Goal: Task Accomplishment & Management: Use online tool/utility

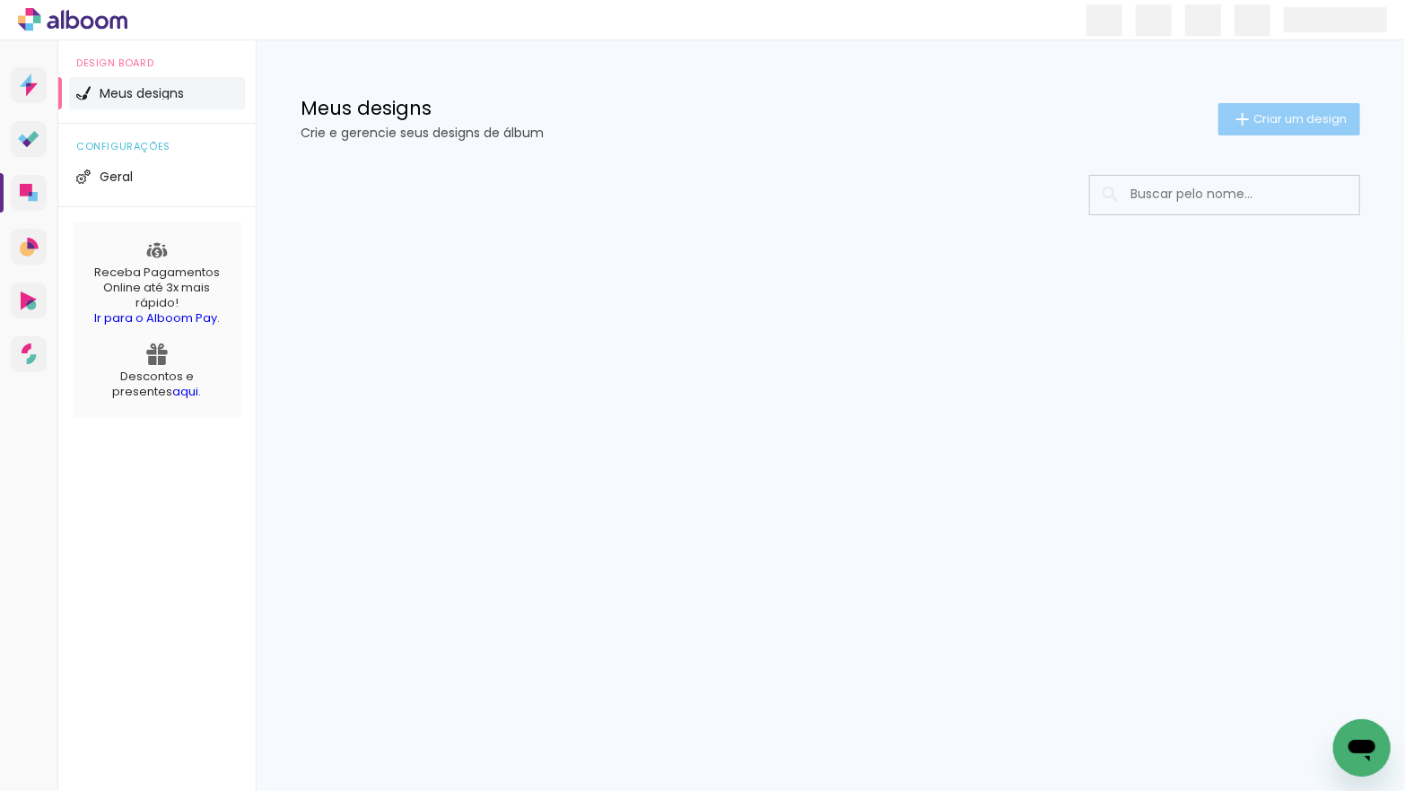
click at [1274, 114] on span "Criar um design" at bounding box center [1299, 119] width 93 height 12
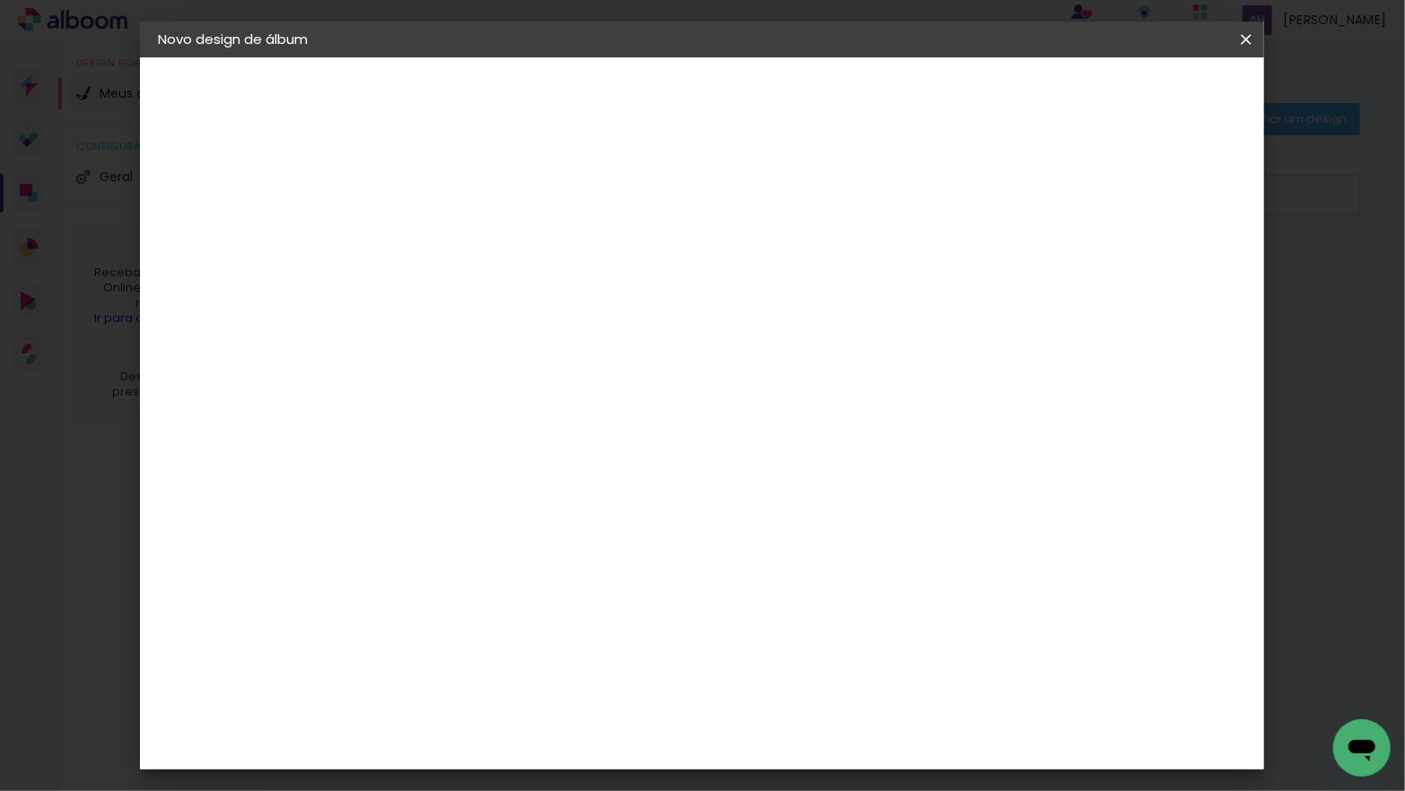
click at [451, 247] on input at bounding box center [451, 241] width 0 height 28
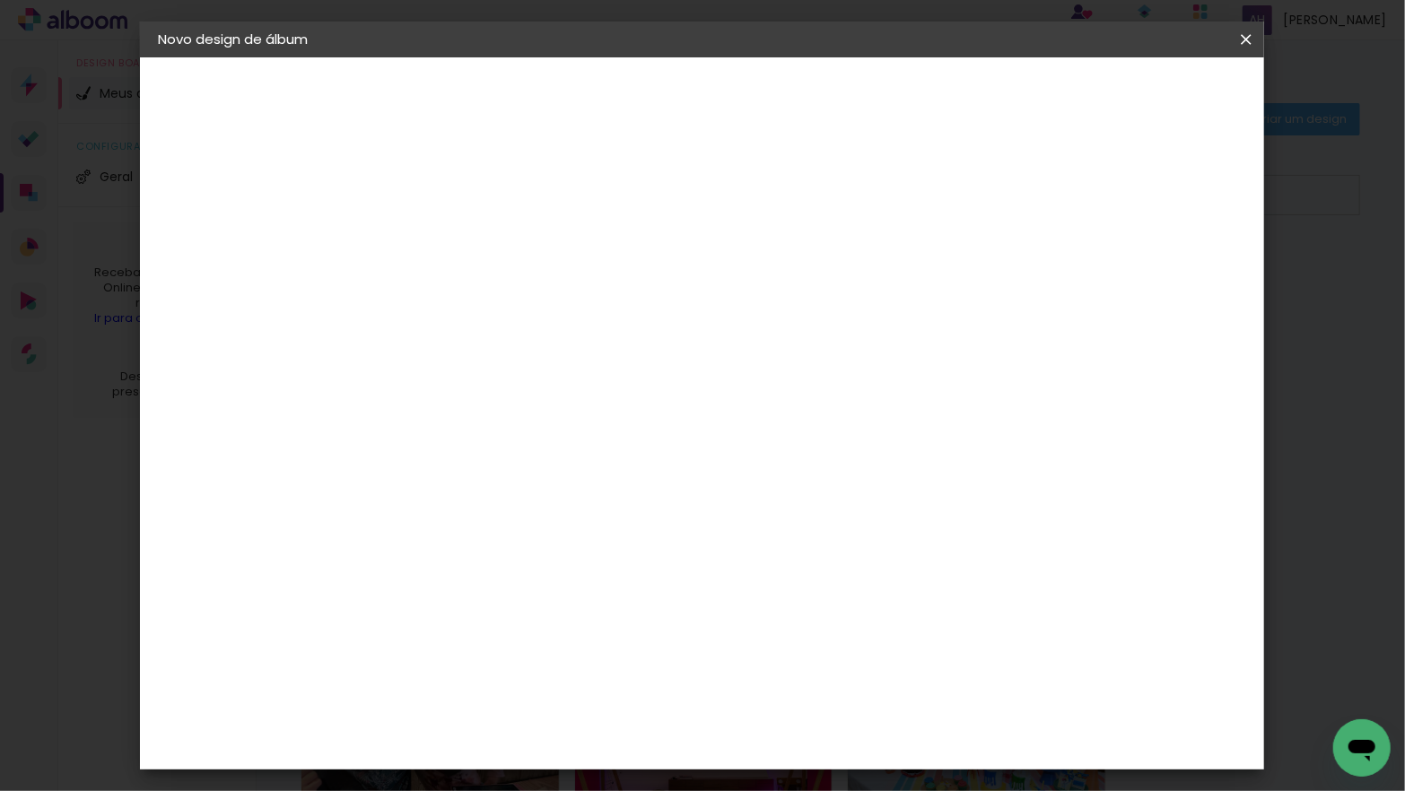
type input "NATASHA - ELENA"
type paper-input "NATASHA - ELENA"
type input "NATASHA - ELENA 3 ANOS"
type paper-input "NATASHA - ELENA 3 ANOS"
click at [0, 0] on slot "Avançar" at bounding box center [0, 0] width 0 height 0
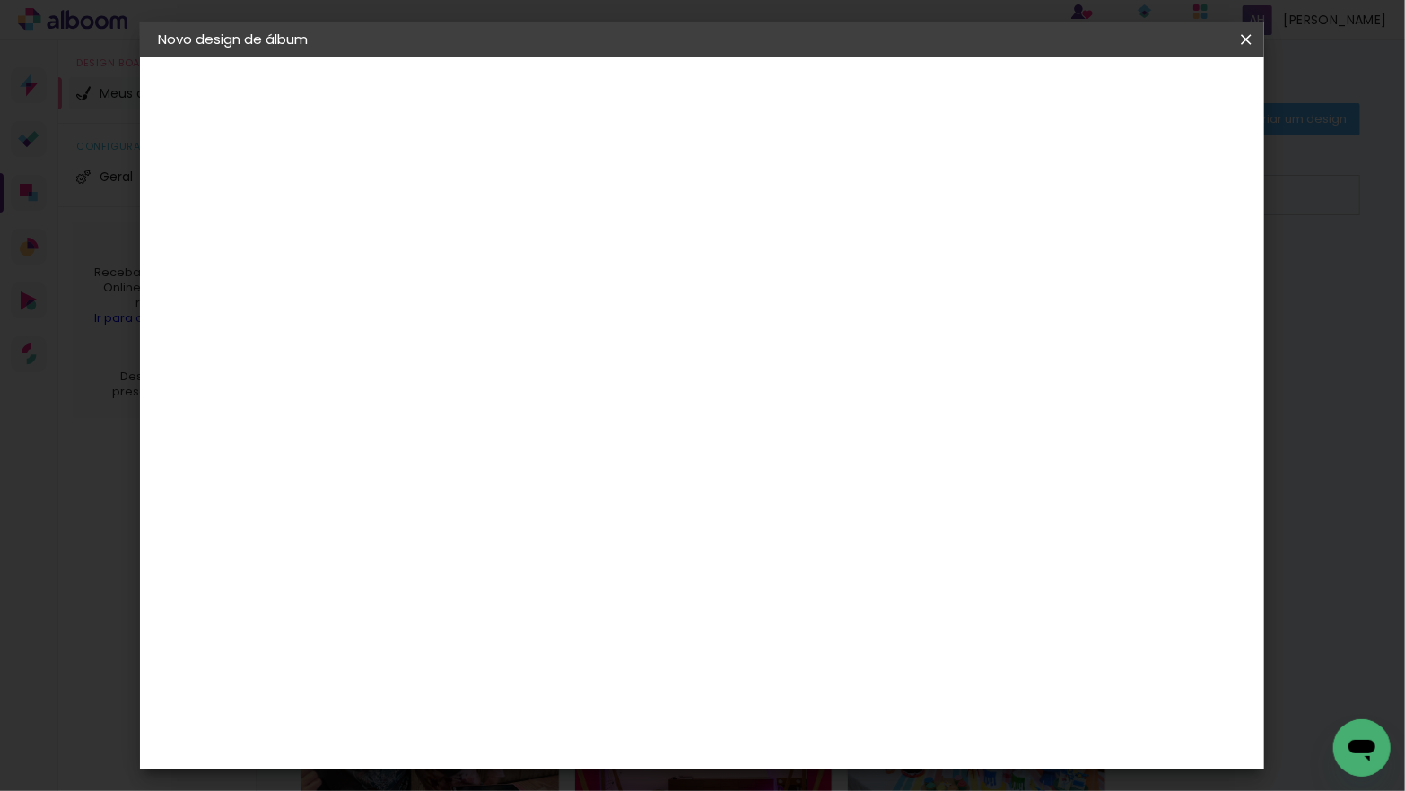
scroll to position [1523, 0]
click at [466, 771] on div "Go image" at bounding box center [462, 785] width 44 height 29
click at [0, 0] on slot "Avançar" at bounding box center [0, 0] width 0 height 0
click at [521, 299] on input "text" at bounding box center [486, 313] width 70 height 28
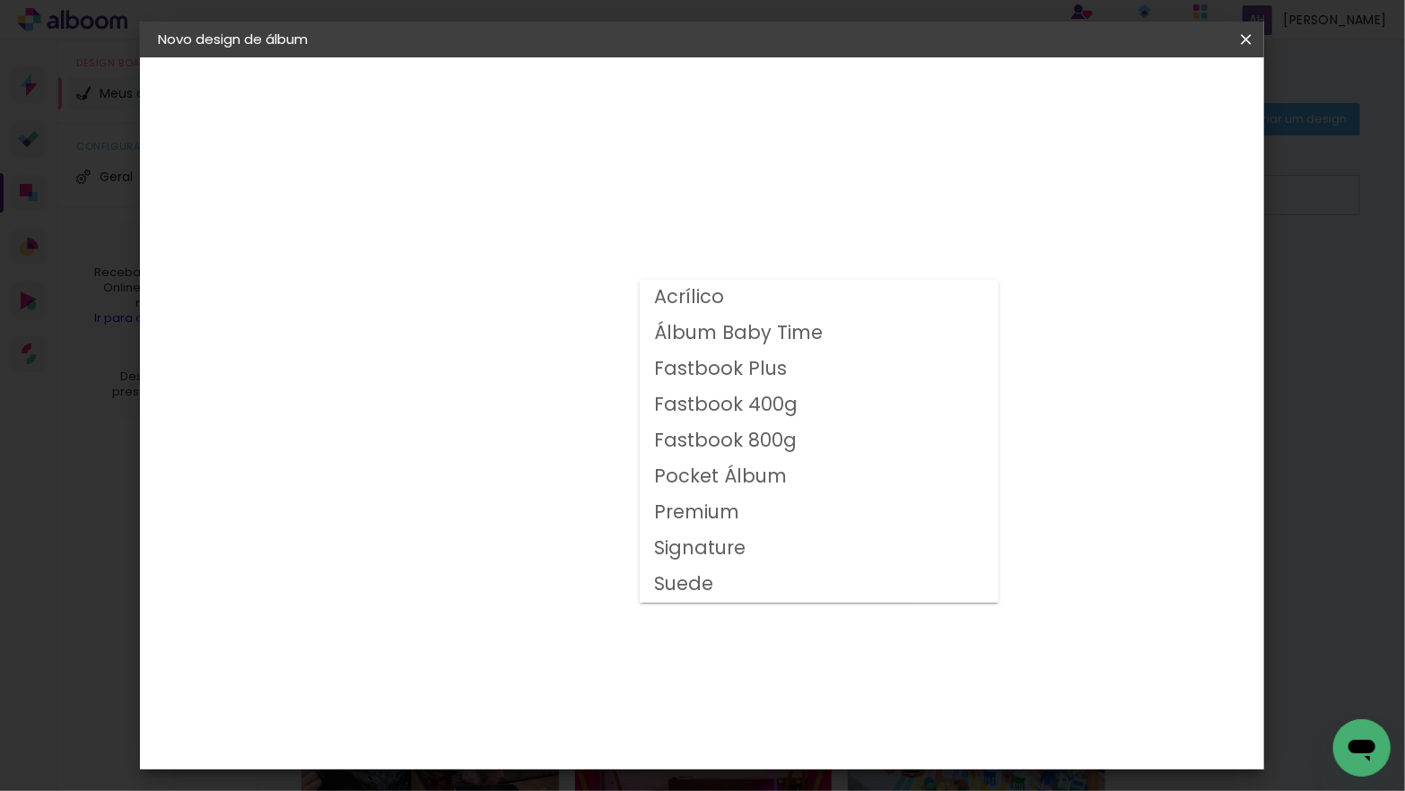
click at [0, 0] on slot "Fastbook 400g" at bounding box center [0, 0] width 0 height 0
type input "Fastbook 400g"
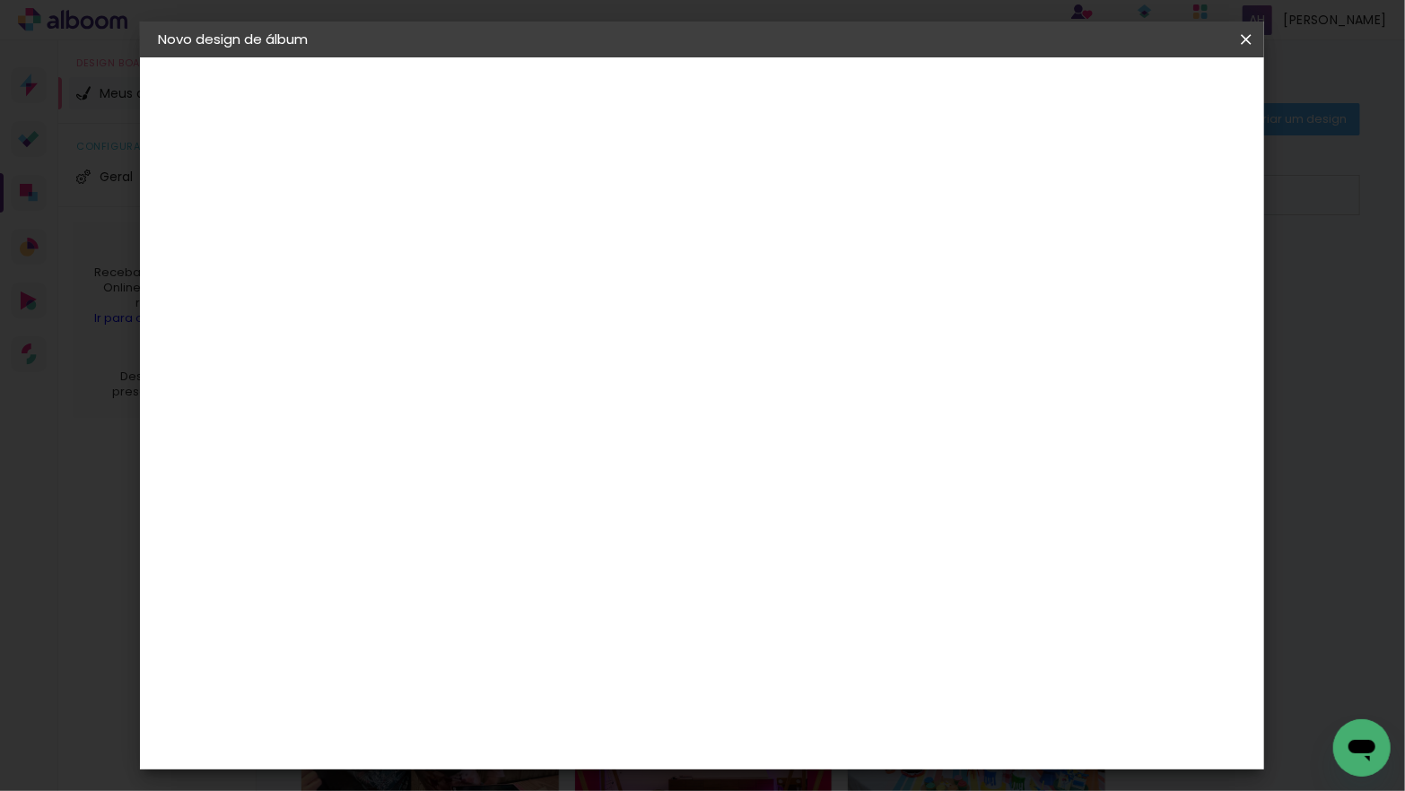
scroll to position [328, 0]
click at [572, 557] on span "25 × 25" at bounding box center [530, 581] width 83 height 48
click at [0, 0] on slot "Avançar" at bounding box center [0, 0] width 0 height 0
type input "3"
type paper-input "3"
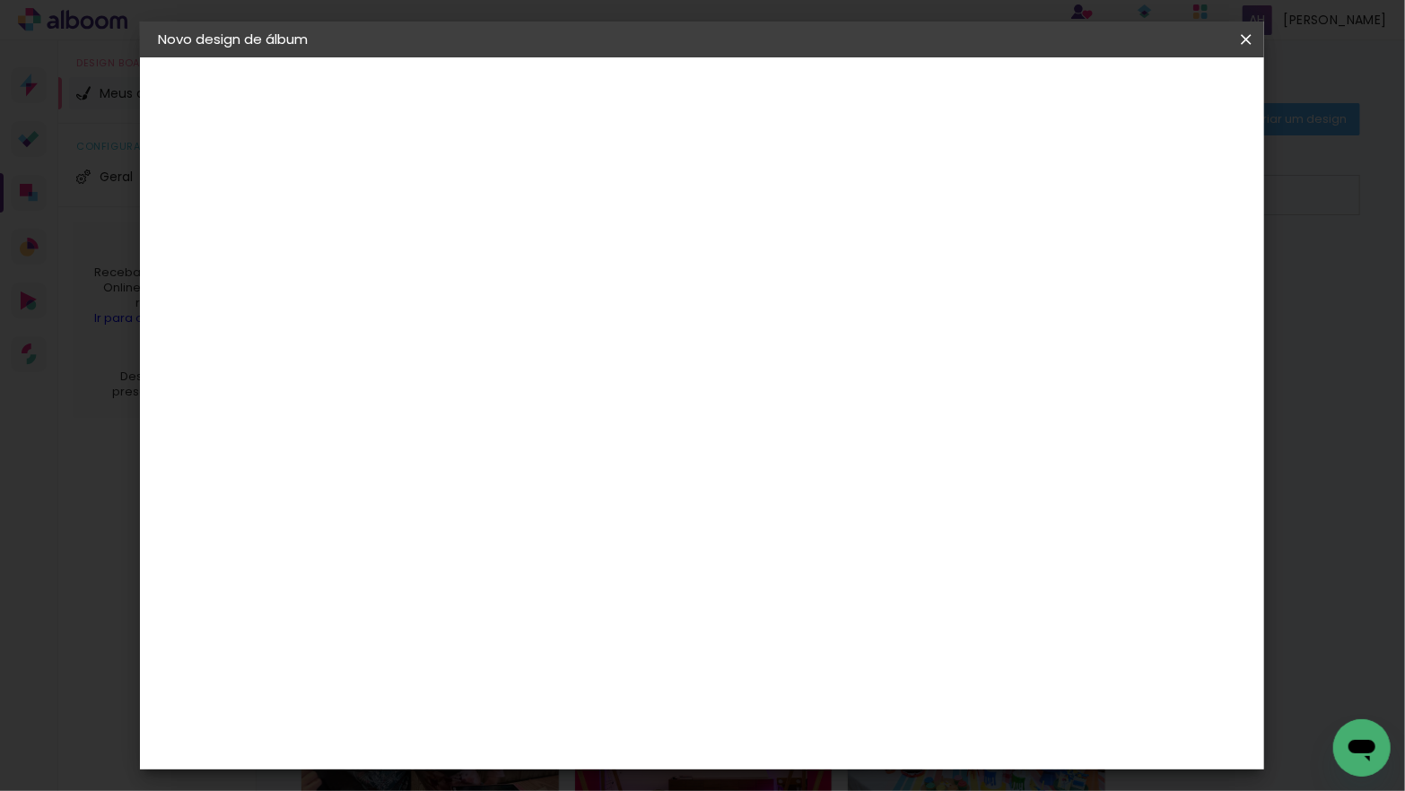
click at [466, 187] on input "3" at bounding box center [437, 193] width 62 height 22
click at [1147, 91] on span "Iniciar design" at bounding box center [1107, 95] width 82 height 13
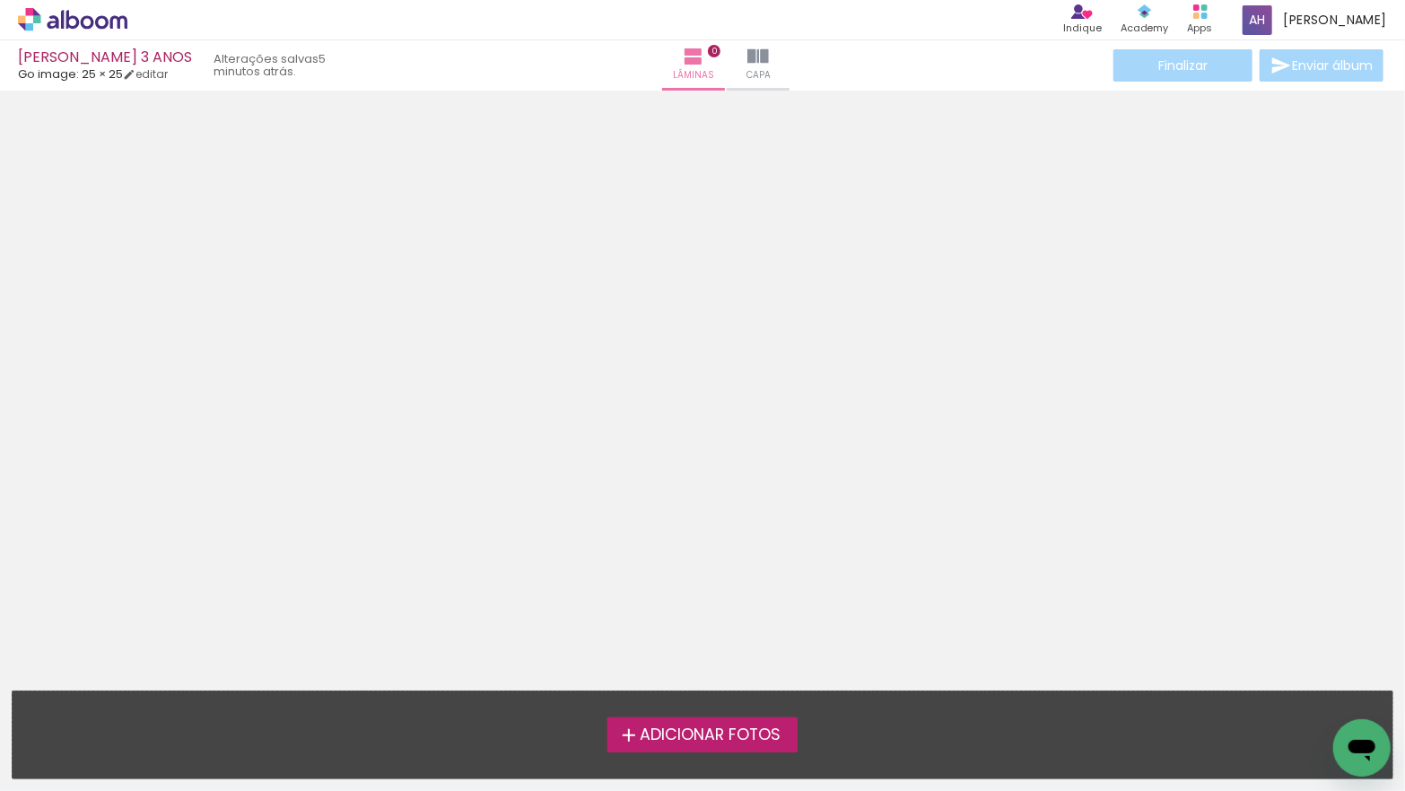
click at [655, 739] on span "Adicionar Fotos" at bounding box center [710, 735] width 141 height 16
click at [0, 0] on input "file" at bounding box center [0, 0] width 0 height 0
